Goal: Understand process/instructions: Learn how to perform a task or action

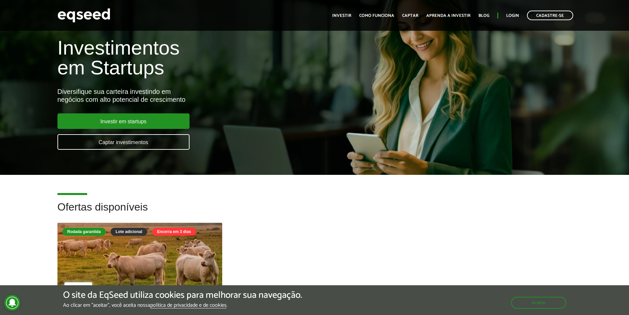
scroll to position [33, 0]
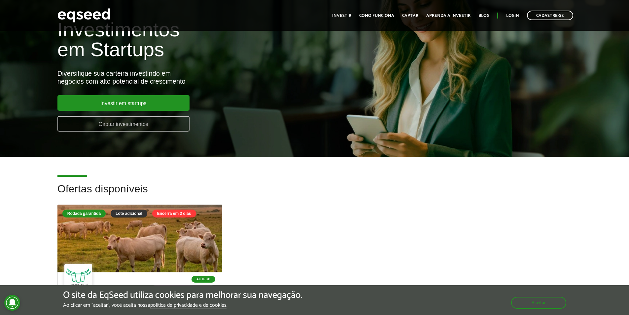
click at [161, 123] on link "Captar investimentos" at bounding box center [123, 124] width 132 height 16
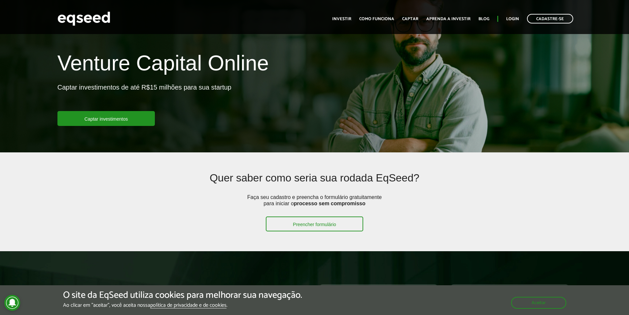
scroll to position [33, 0]
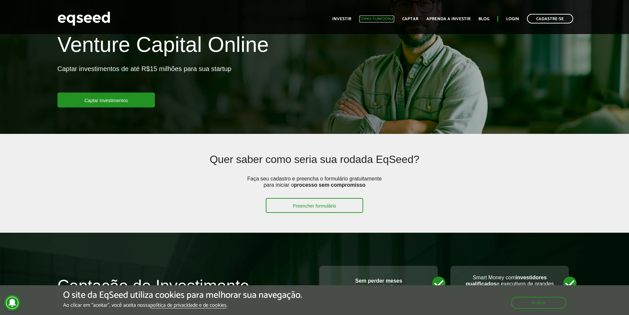
click at [386, 18] on link "Como funciona" at bounding box center [376, 19] width 35 height 4
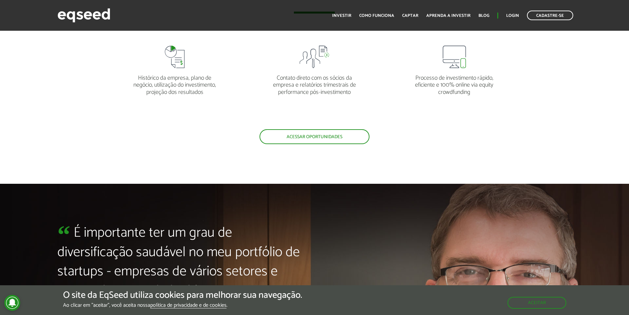
scroll to position [1453, 0]
